Goal: Register for event/course

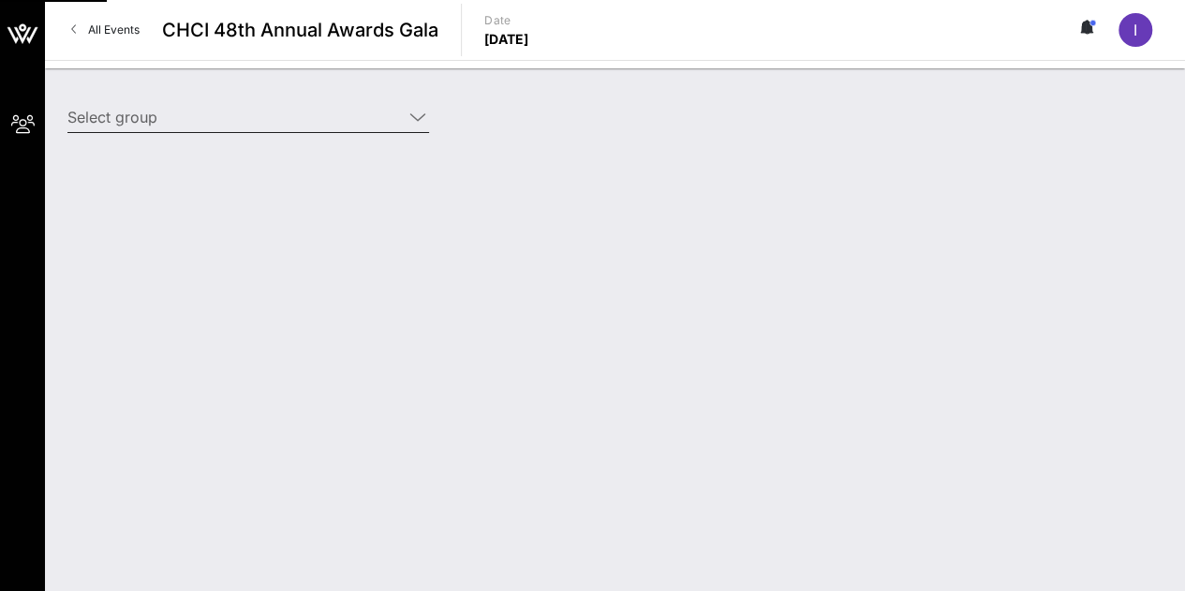
click at [411, 121] on icon at bounding box center [417, 117] width 17 height 22
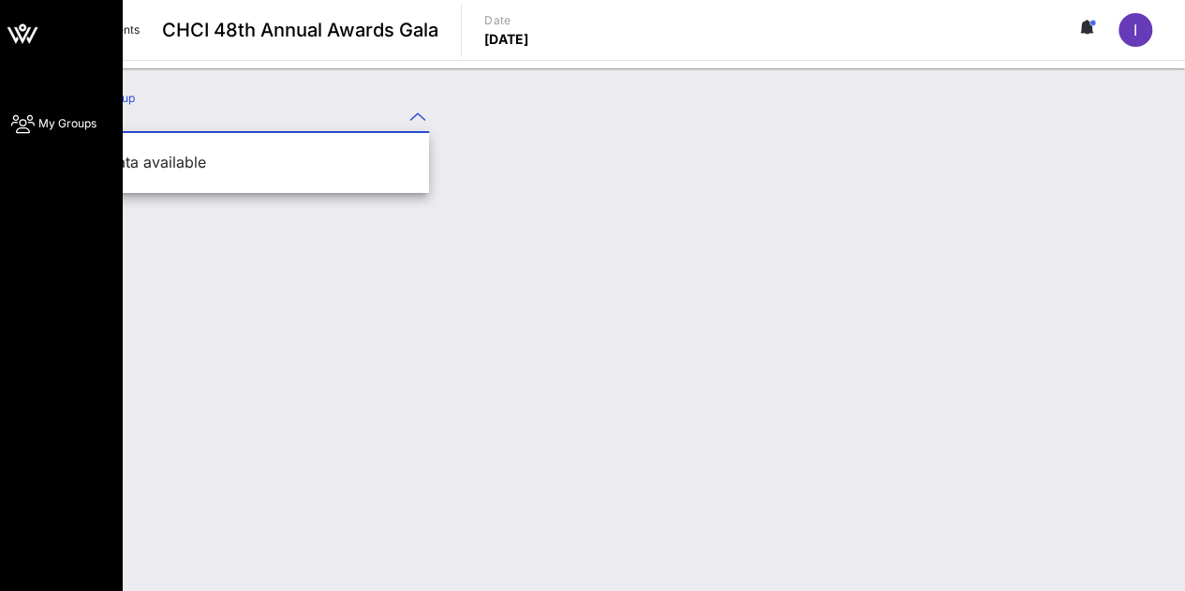
click at [34, 123] on icon at bounding box center [22, 124] width 23 height 3
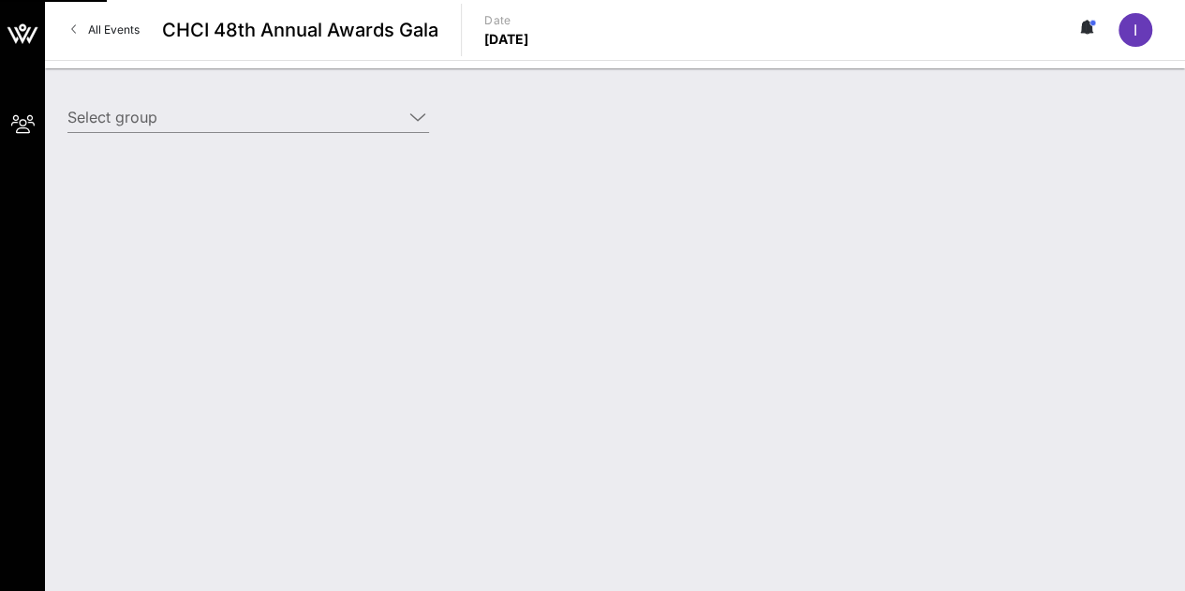
click at [108, 30] on span "All Events" at bounding box center [114, 29] width 52 height 14
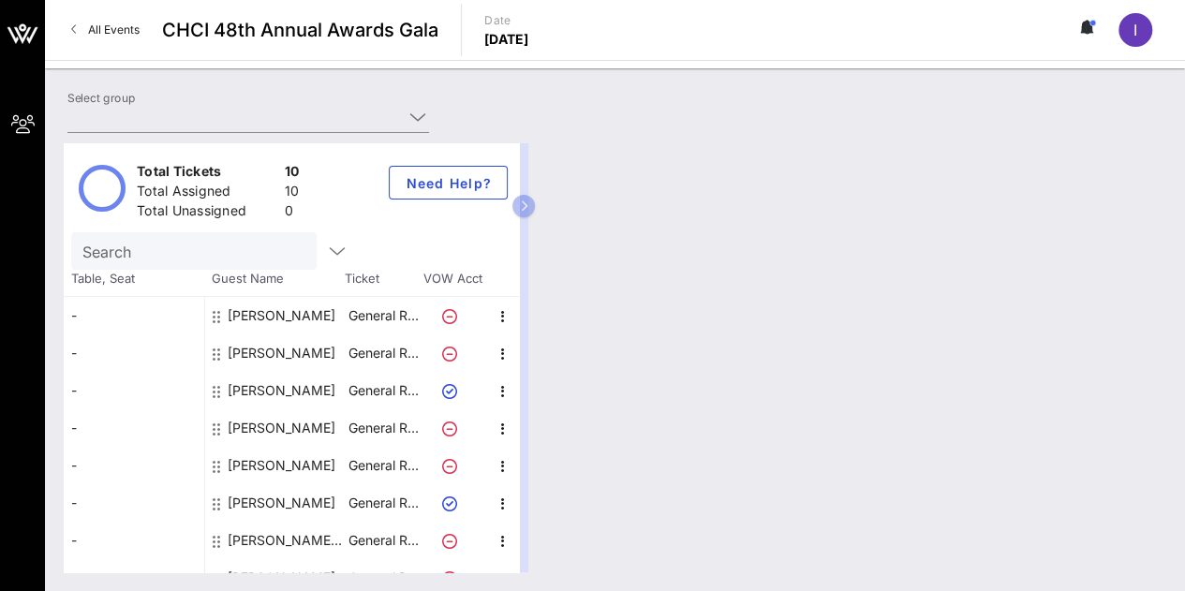
type input "College Board (College Board) [[PERSON_NAME], [EMAIL_ADDRESS][DOMAIN_NAME]]; [[…"
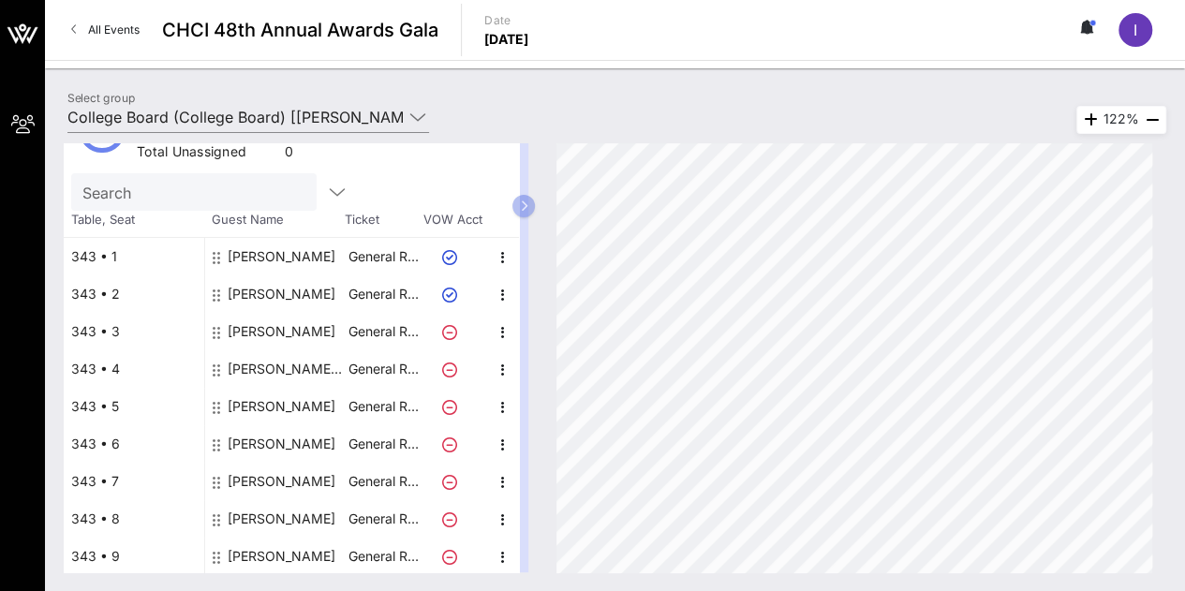
scroll to position [97, 0]
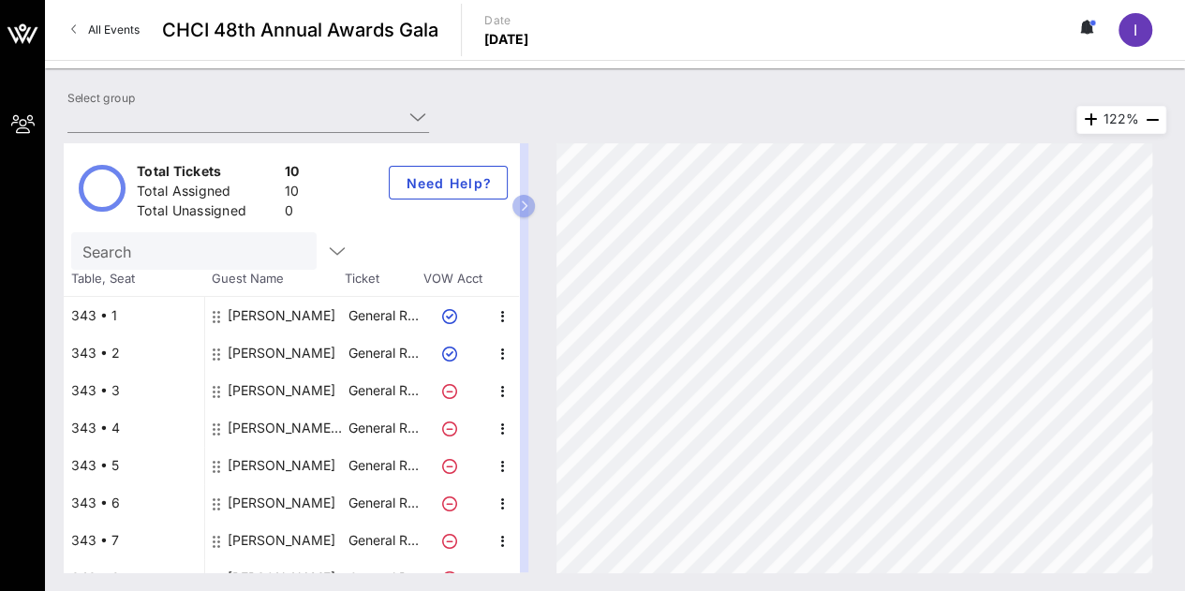
type input "College Board (College Board) [[PERSON_NAME], [EMAIL_ADDRESS][DOMAIN_NAME]]; [[…"
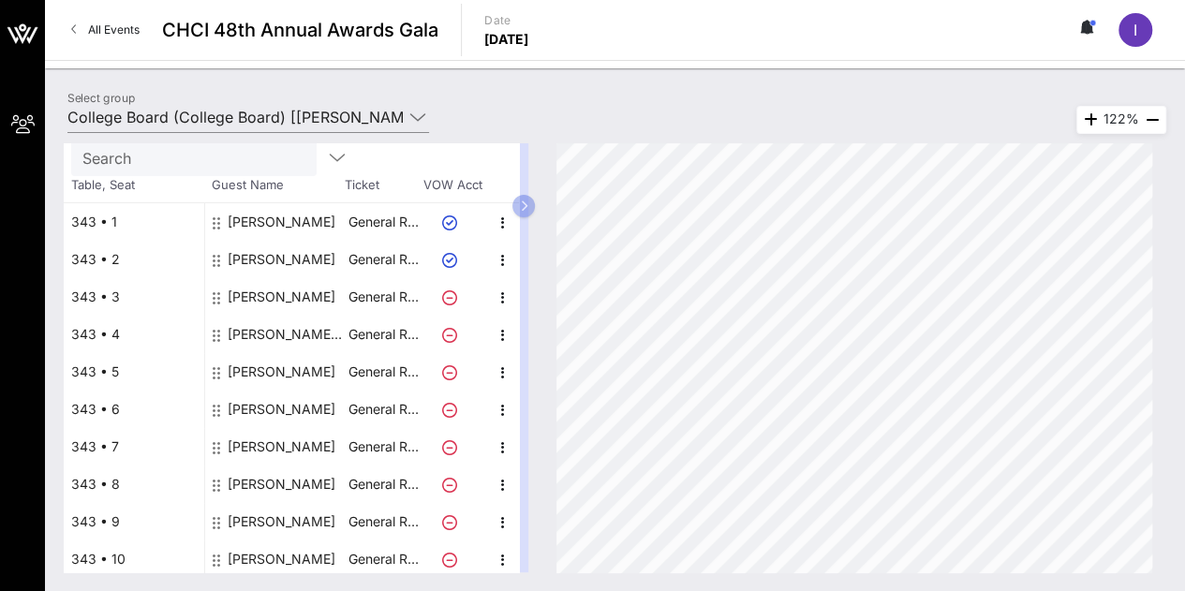
scroll to position [97, 0]
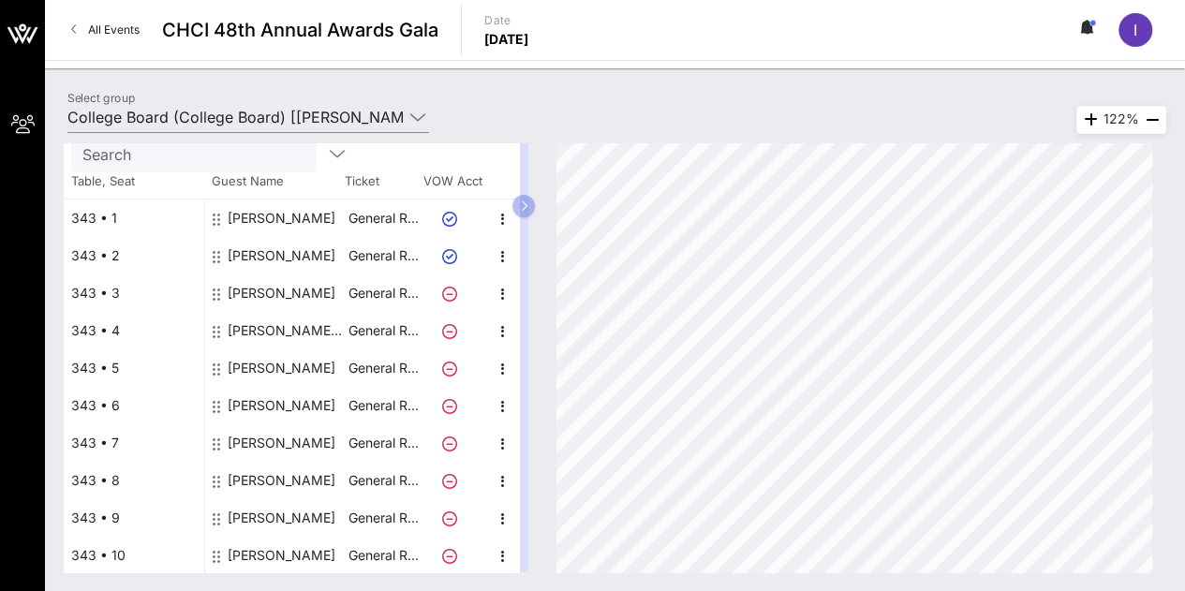
click at [260, 547] on div "[PERSON_NAME]" at bounding box center [282, 555] width 108 height 37
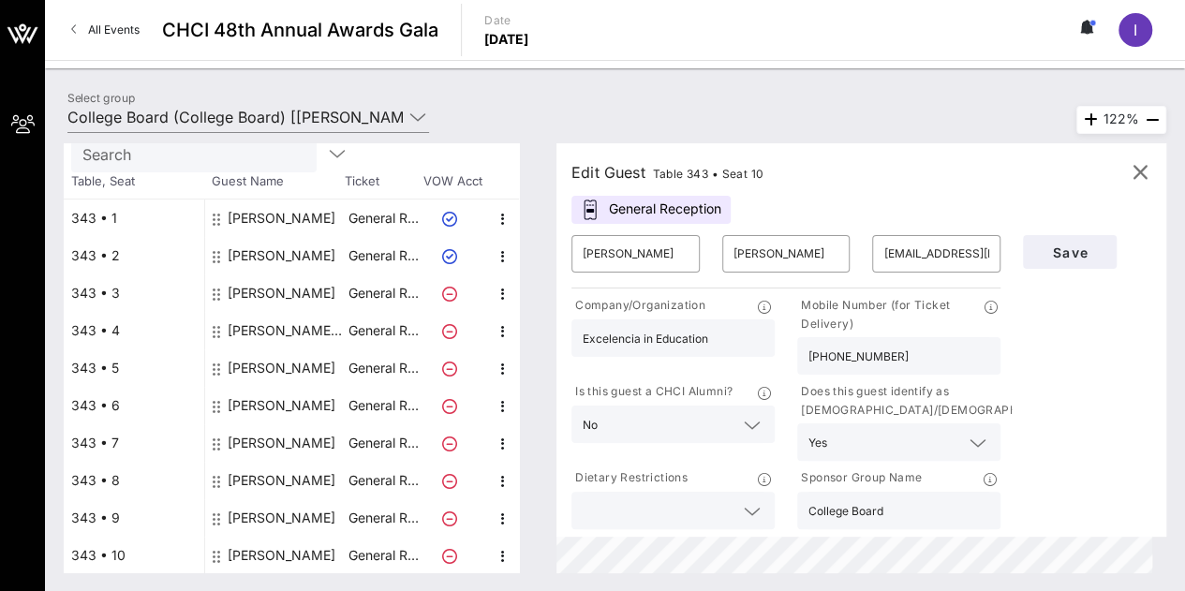
click at [244, 399] on div "[PERSON_NAME]" at bounding box center [282, 405] width 108 height 37
type input "[PERSON_NAME]"
type input "[EMAIL_ADDRESS][DOMAIN_NAME]"
type input "College Board"
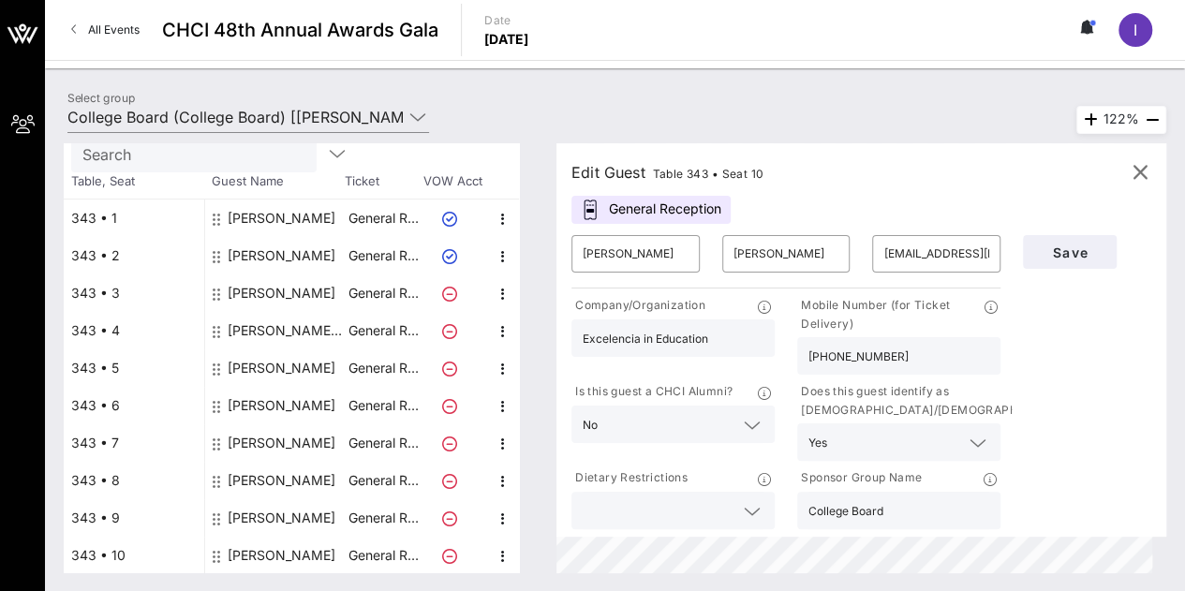
type input "[PHONE_NUMBER]"
